Goal: Navigation & Orientation: Find specific page/section

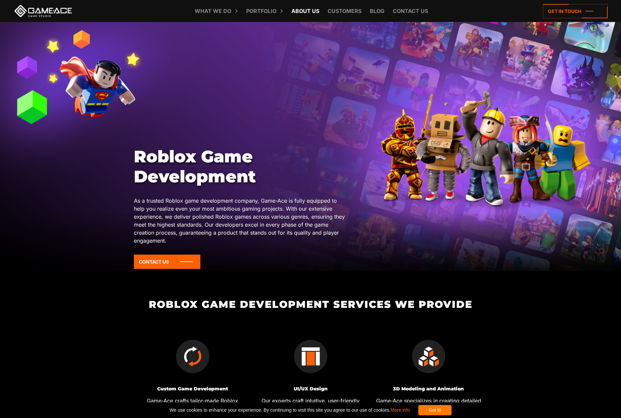
click at [305, 13] on link "About Us" at bounding box center [305, 11] width 35 height 22
